Goal: Use online tool/utility

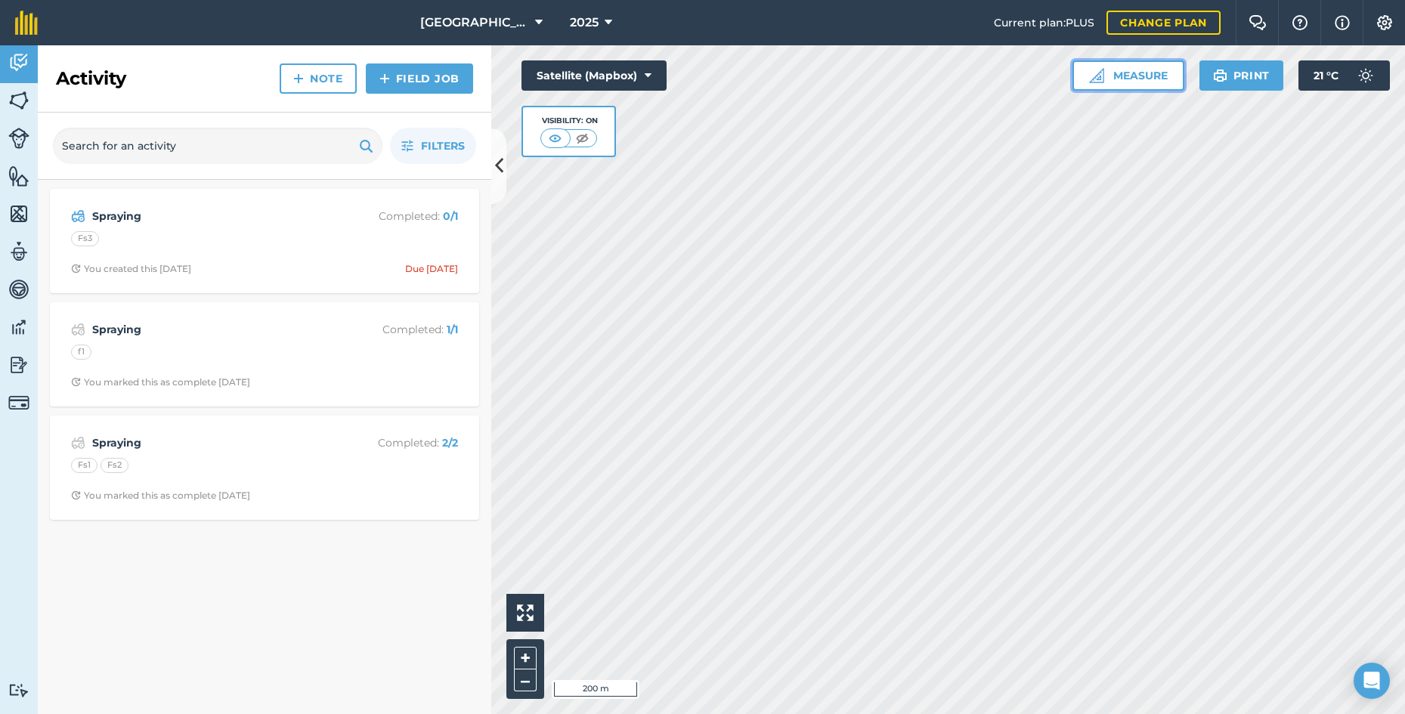
click at [1146, 73] on button "Measure" at bounding box center [1128, 75] width 112 height 30
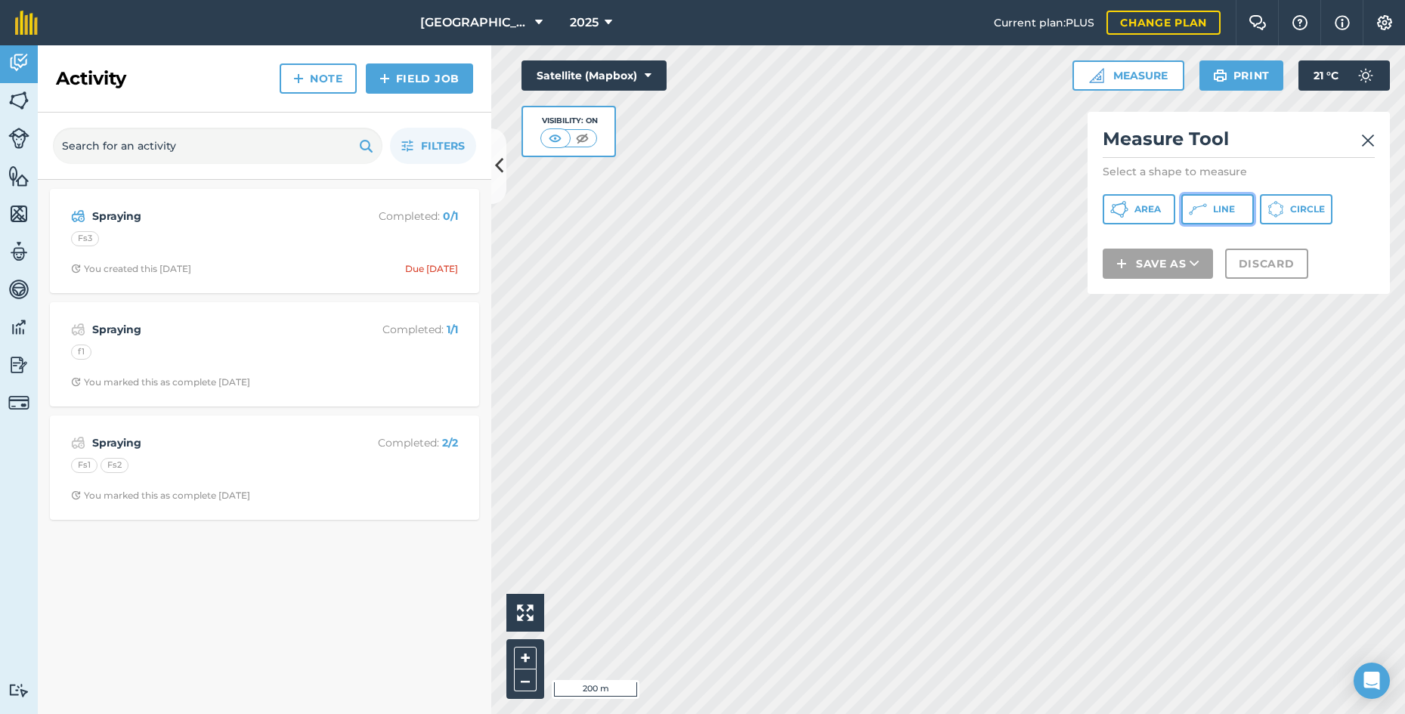
click at [1211, 210] on button "Line" at bounding box center [1217, 209] width 73 height 30
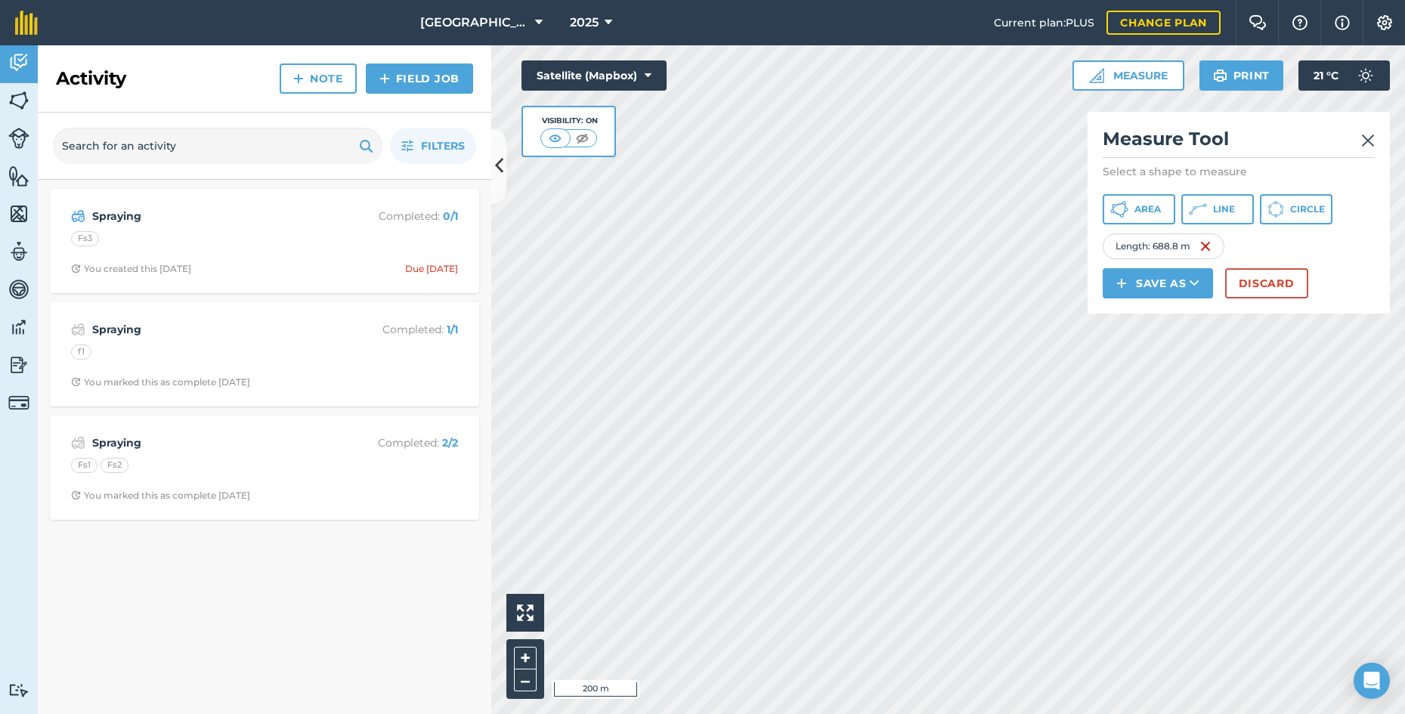
click at [1199, 246] on div "Length : 688.8 m" at bounding box center [1163, 246] width 122 height 26
click at [1207, 245] on img at bounding box center [1205, 246] width 12 height 18
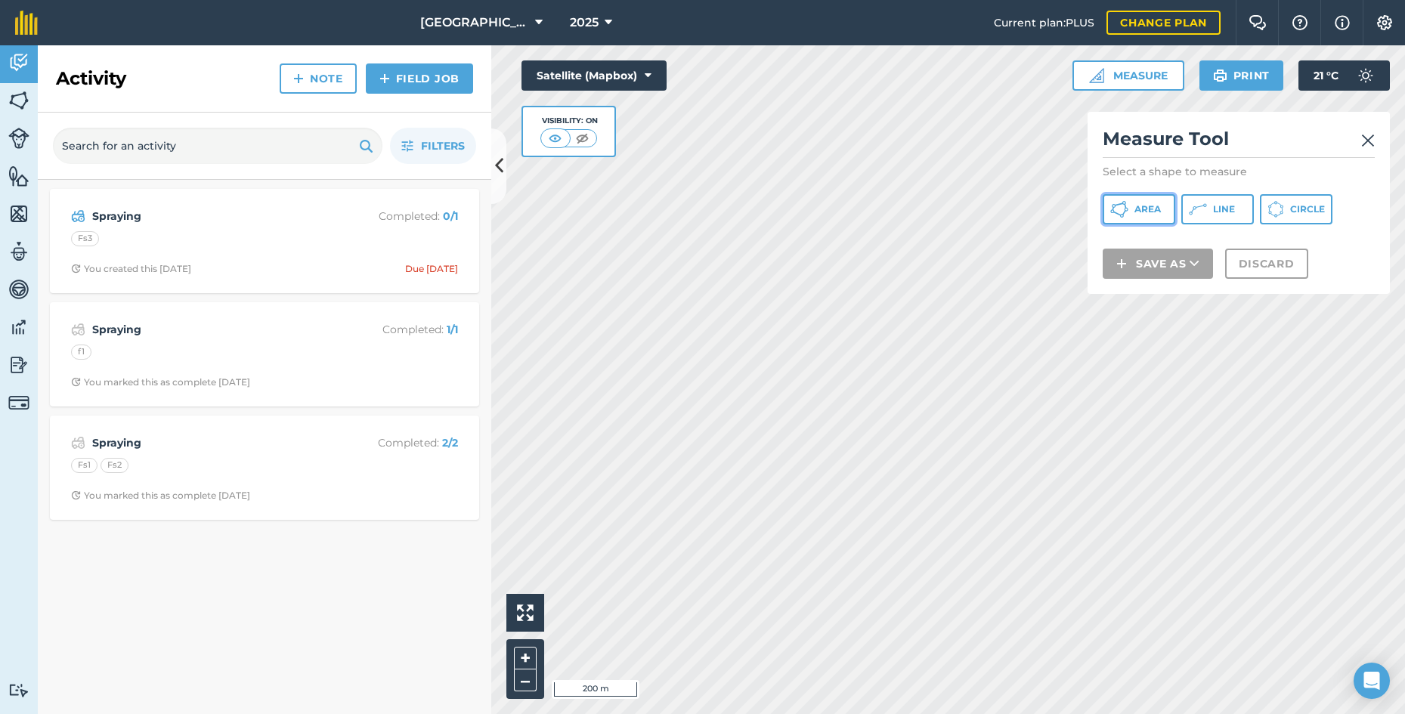
click at [1154, 216] on button "Area" at bounding box center [1138, 209] width 73 height 30
click at [1145, 207] on span "Area" at bounding box center [1147, 209] width 26 height 12
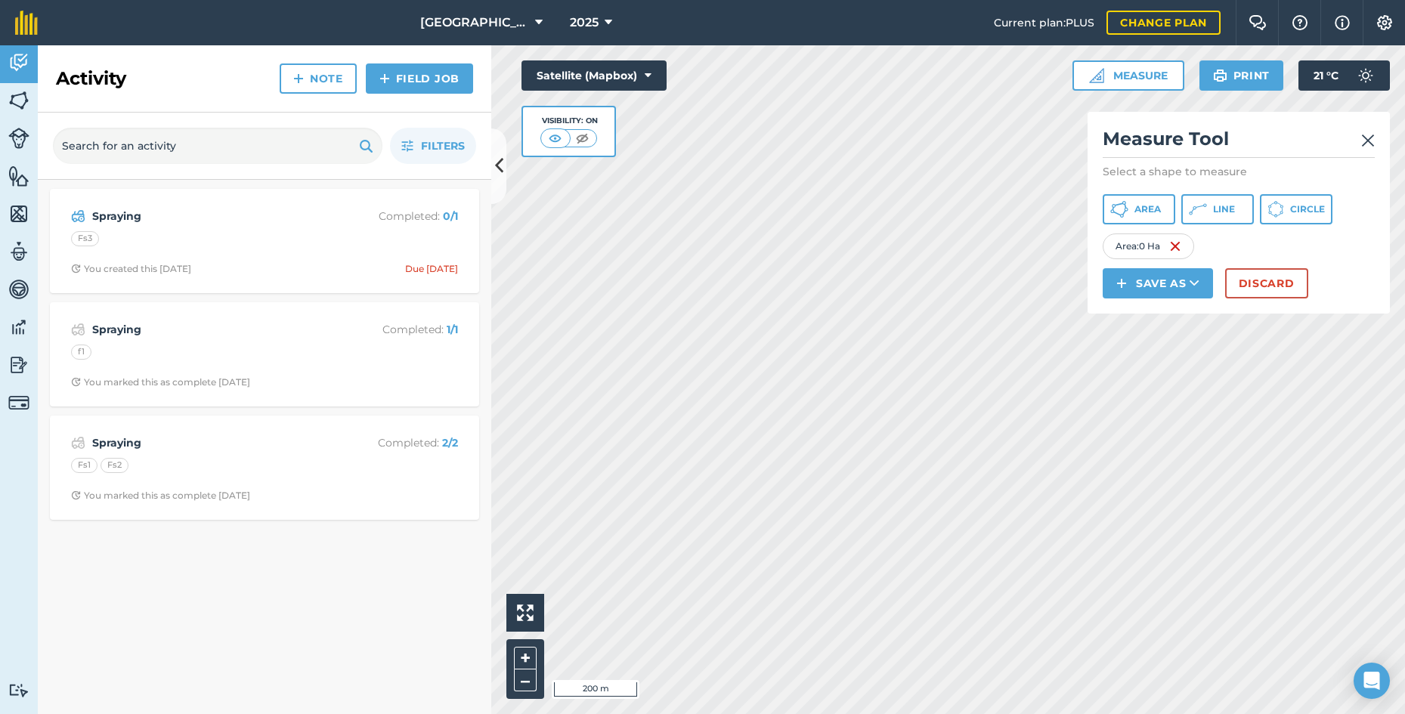
click at [1172, 246] on div "Area : 0 Ha" at bounding box center [1147, 246] width 91 height 26
click at [1180, 243] on img at bounding box center [1175, 246] width 12 height 18
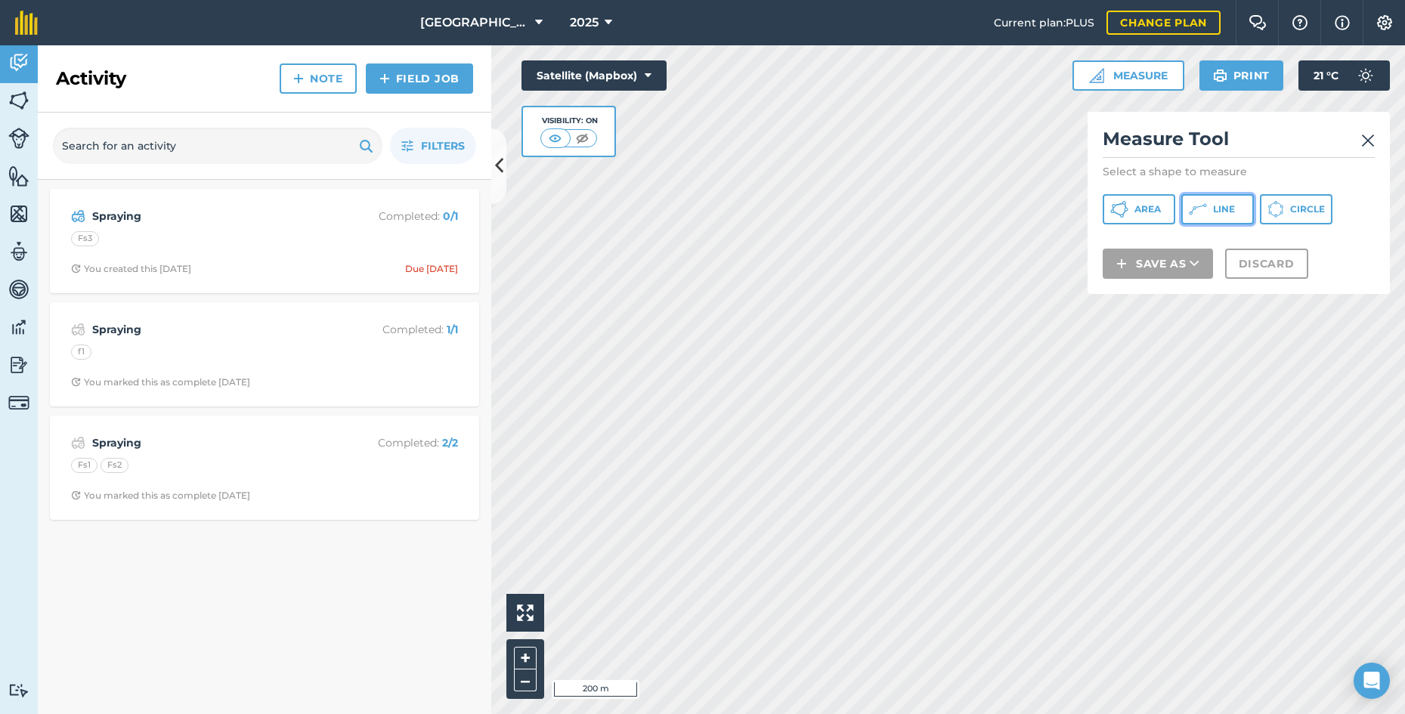
click at [1210, 209] on button "Line" at bounding box center [1217, 209] width 73 height 30
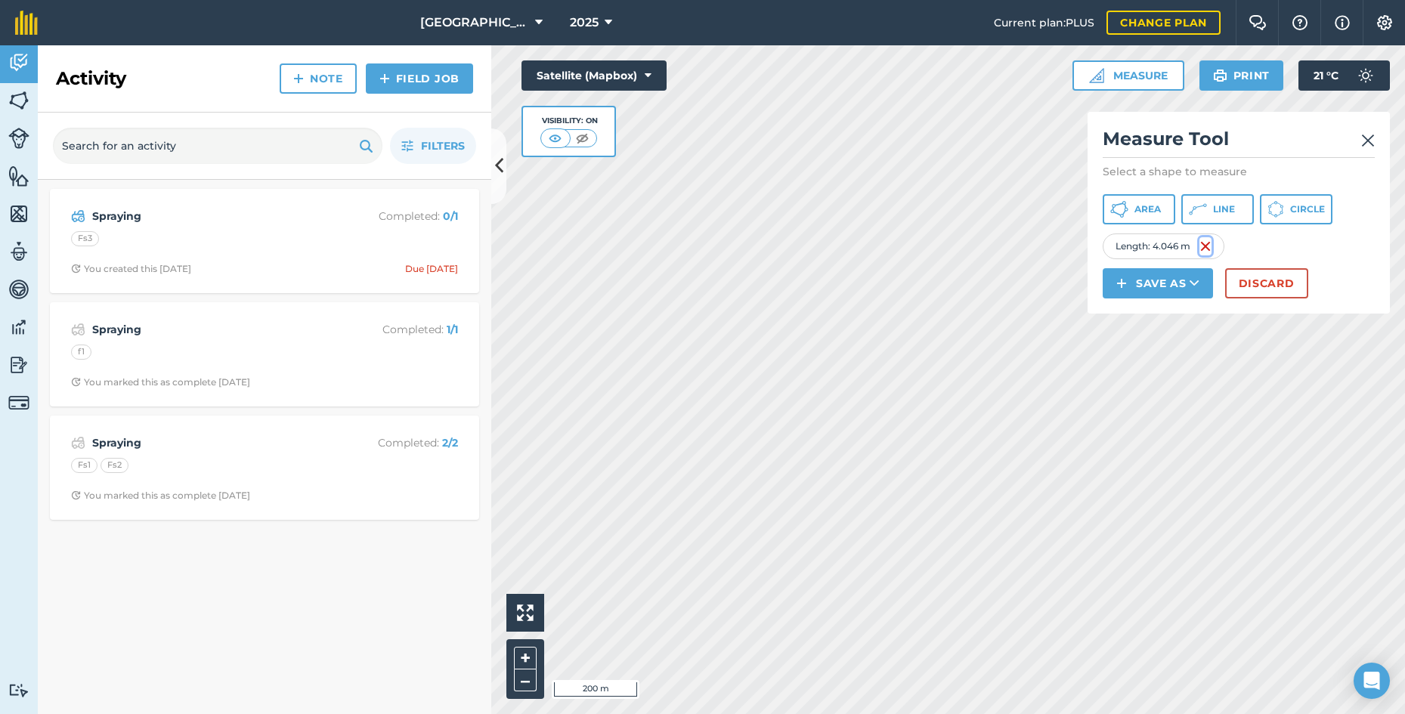
click at [1206, 247] on img at bounding box center [1205, 246] width 12 height 18
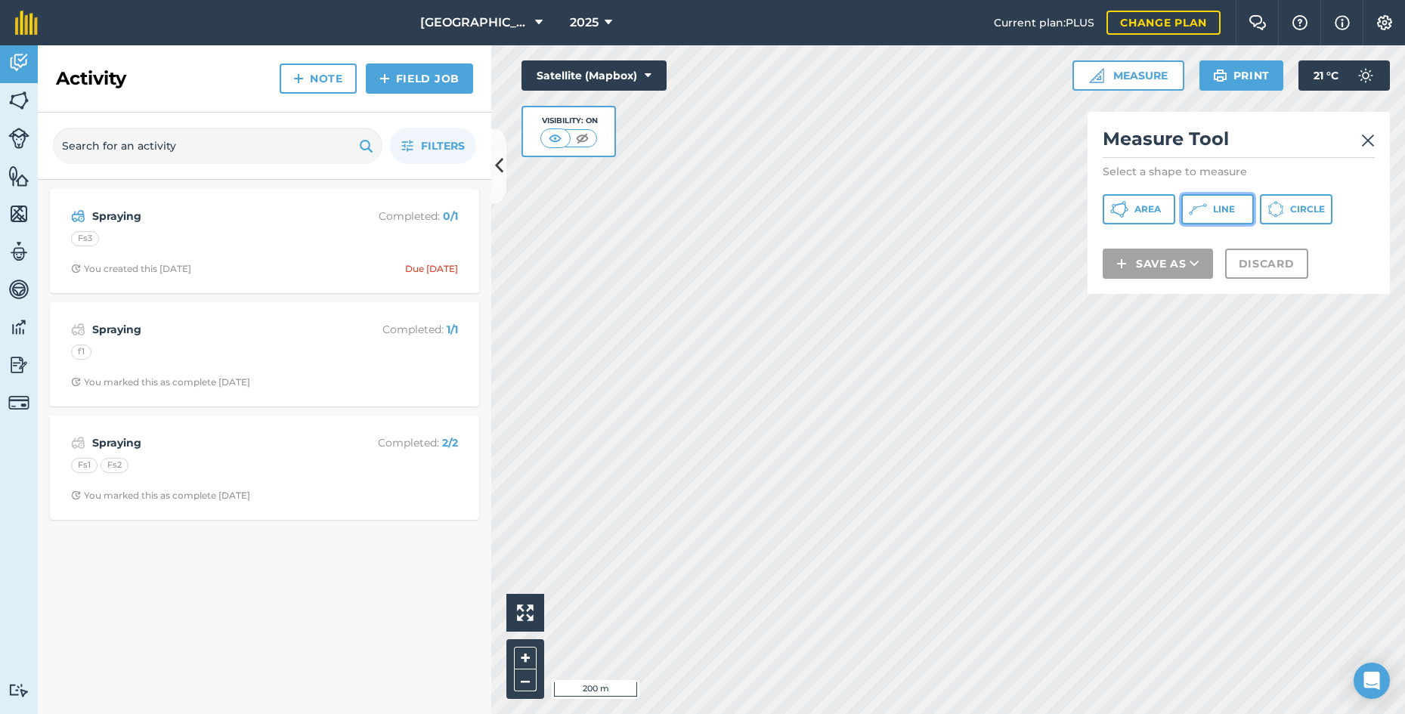
click at [1213, 213] on span "Line" at bounding box center [1224, 209] width 22 height 12
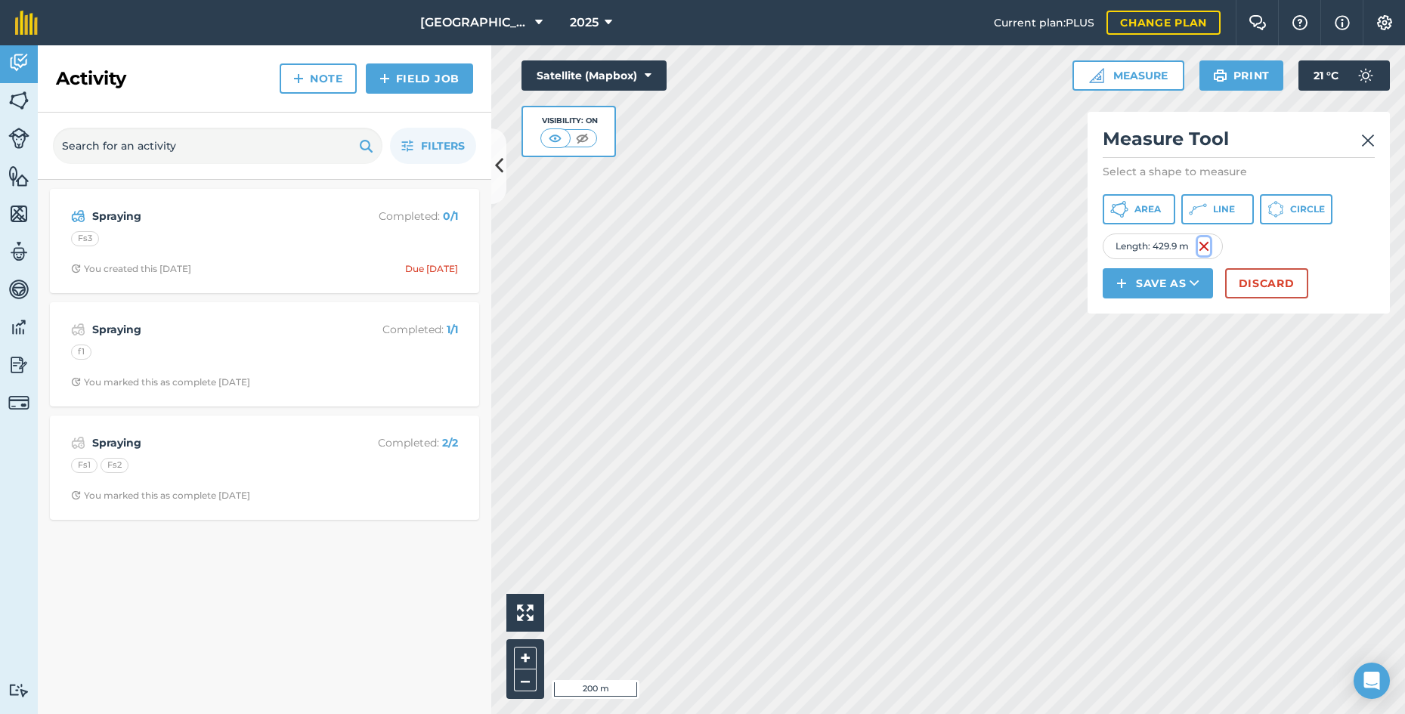
click at [1202, 243] on img at bounding box center [1204, 246] width 12 height 18
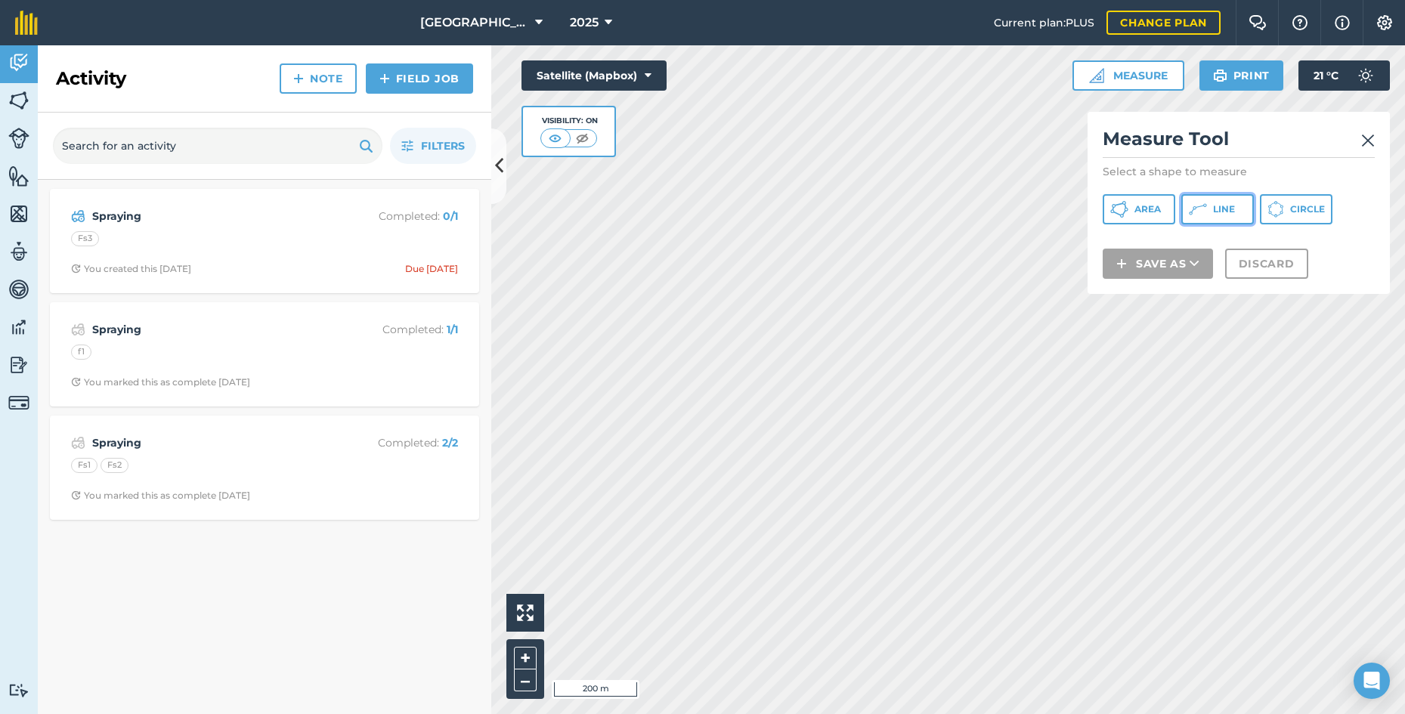
click at [1220, 203] on span "Line" at bounding box center [1224, 209] width 22 height 12
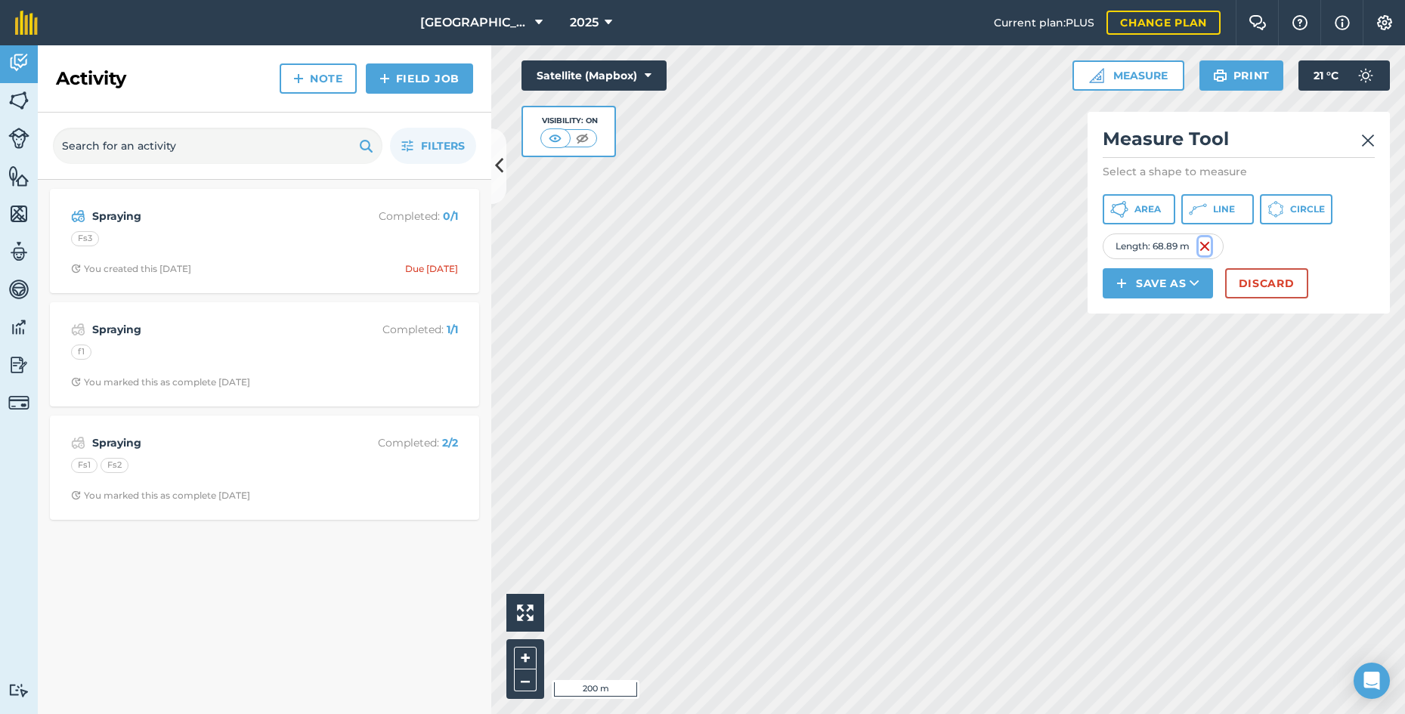
click at [1206, 245] on img at bounding box center [1204, 246] width 12 height 18
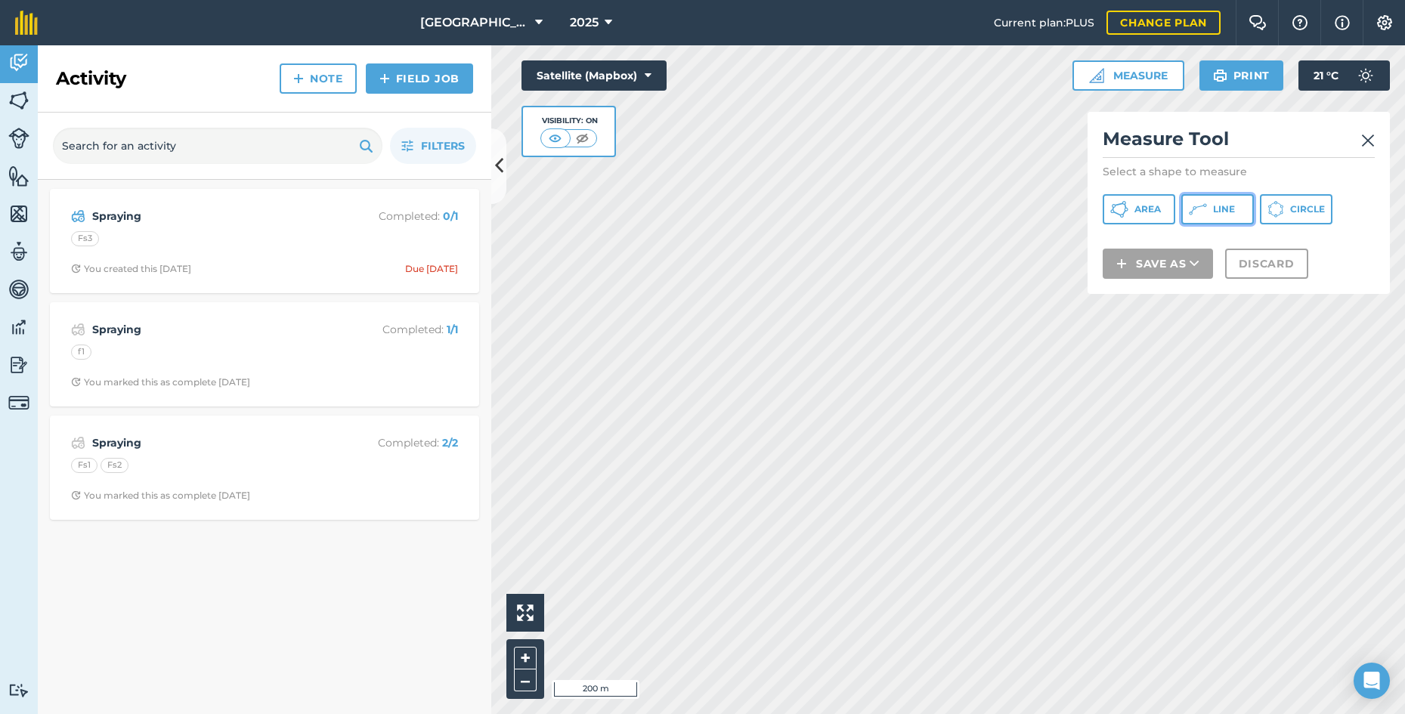
click at [1213, 211] on span "Line" at bounding box center [1224, 209] width 22 height 12
drag, startPoint x: 1358, startPoint y: 141, endPoint x: 1370, endPoint y: 141, distance: 12.1
click at [1358, 141] on h2 "Measure Tool" at bounding box center [1238, 142] width 272 height 31
click at [1370, 141] on img at bounding box center [1368, 140] width 14 height 18
